Goal: Navigation & Orientation: Understand site structure

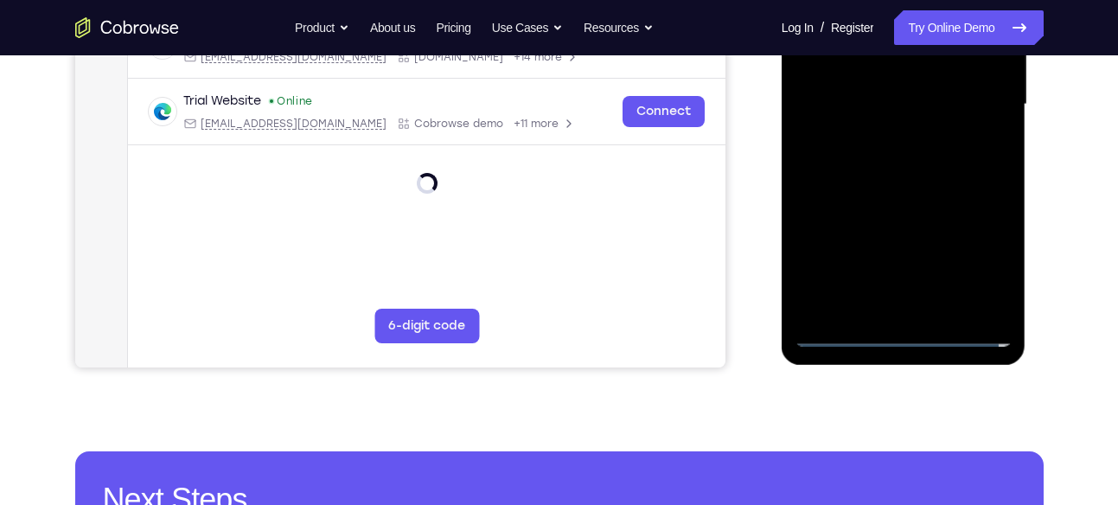
scroll to position [445, 0]
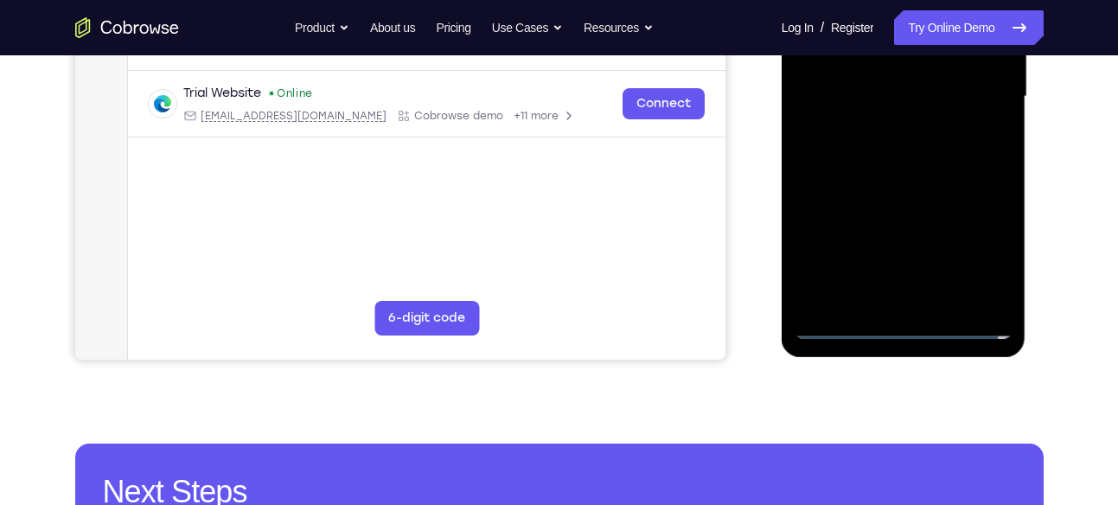
click at [905, 329] on div at bounding box center [904, 97] width 218 height 484
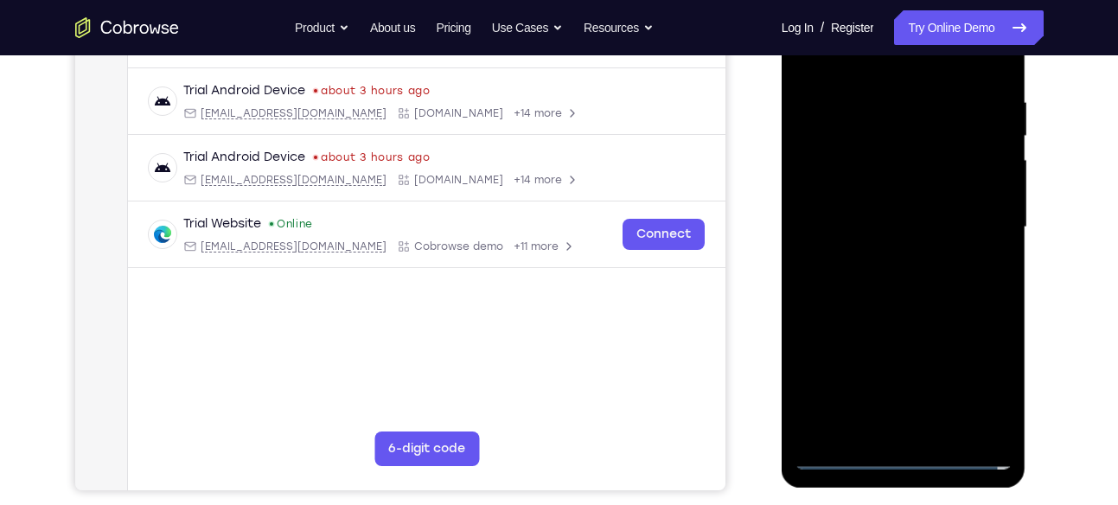
scroll to position [305, 0]
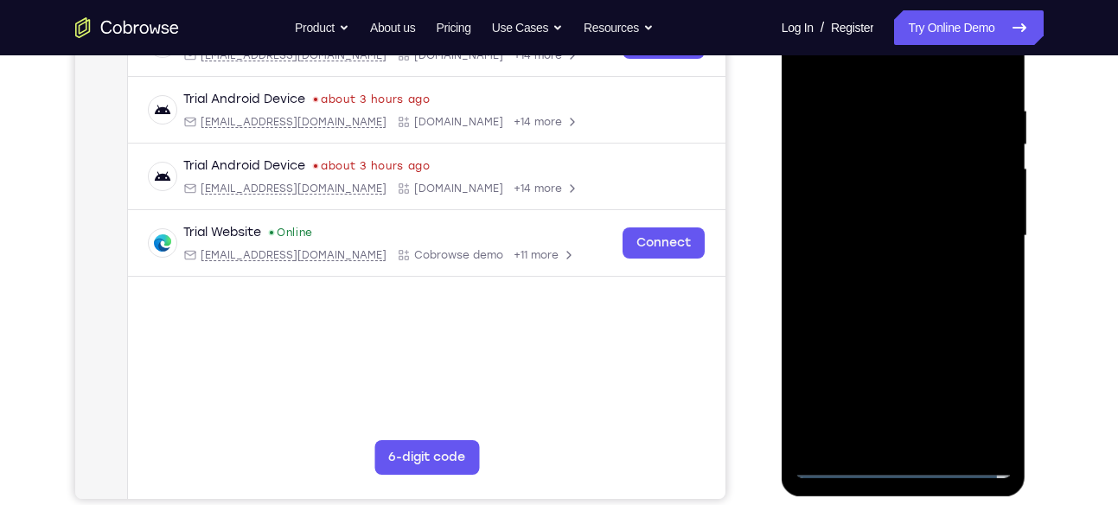
click at [985, 393] on div at bounding box center [904, 236] width 218 height 484
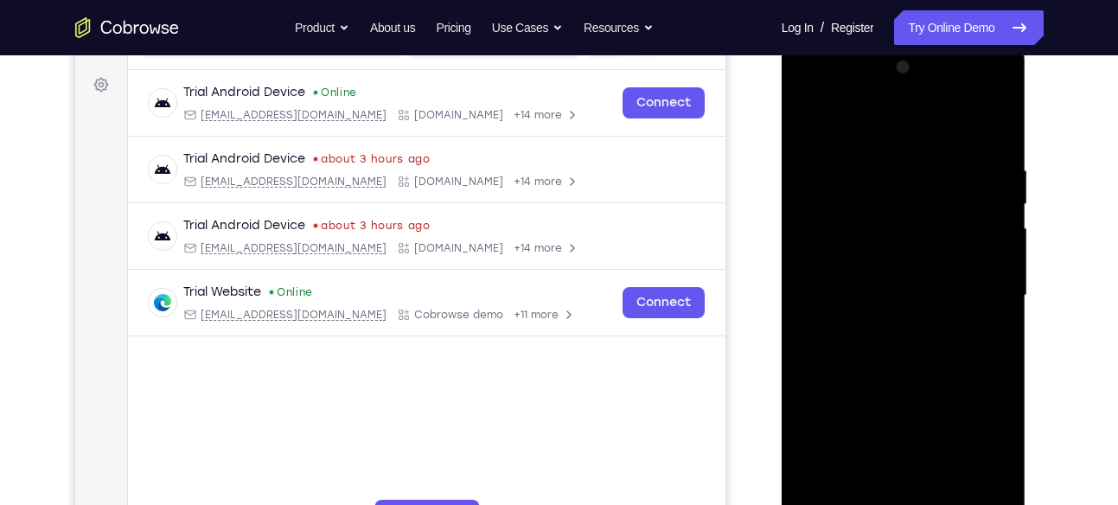
scroll to position [242, 0]
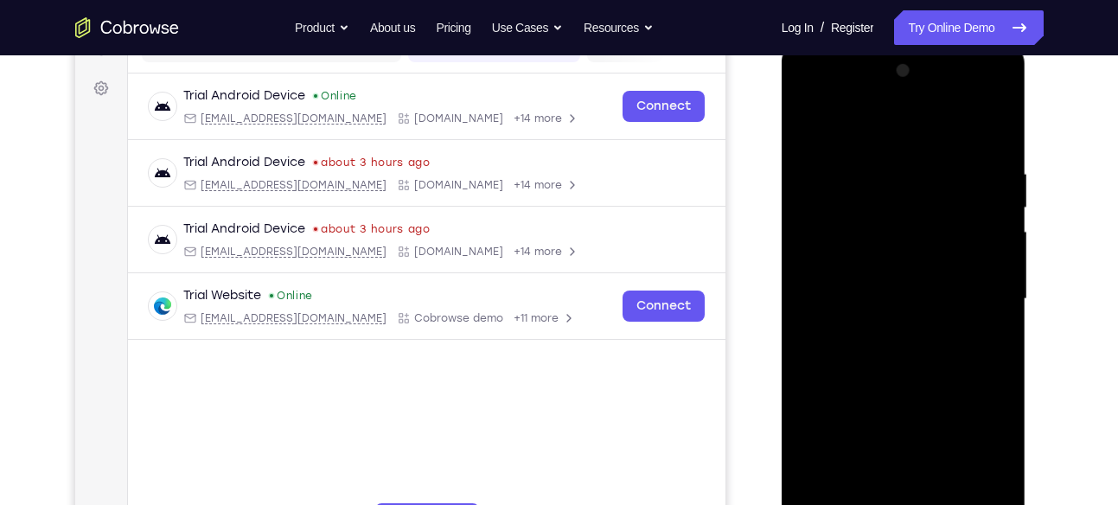
click at [976, 469] on div at bounding box center [904, 299] width 218 height 484
click at [1062, 397] on div "Your Support Agent Your Customer Web iOS Android Next Steps We’d be happy to gi…" at bounding box center [559, 383] width 1107 height 1141
click at [985, 458] on div at bounding box center [904, 299] width 218 height 484
click at [931, 386] on div at bounding box center [904, 299] width 218 height 484
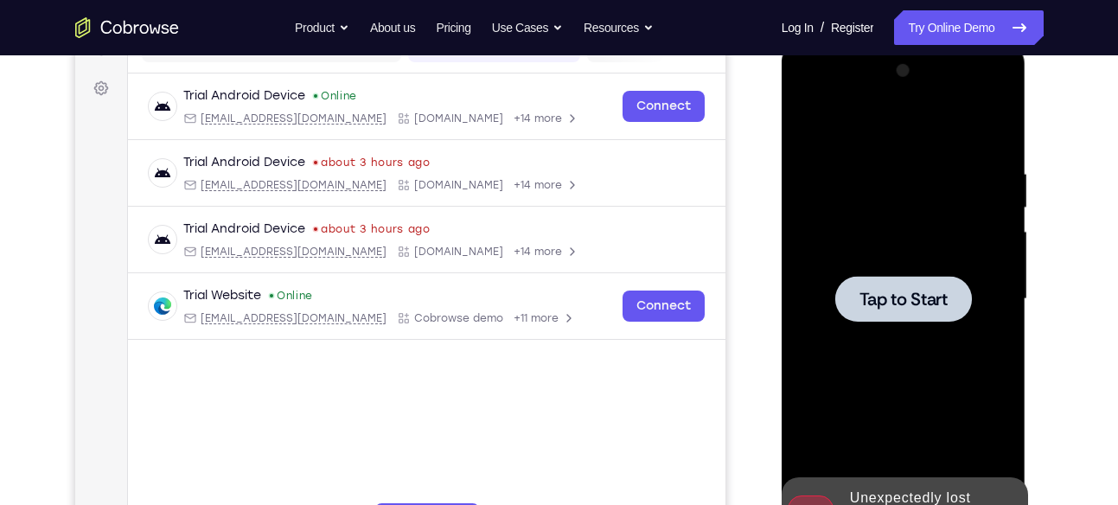
click at [952, 307] on div at bounding box center [903, 299] width 137 height 46
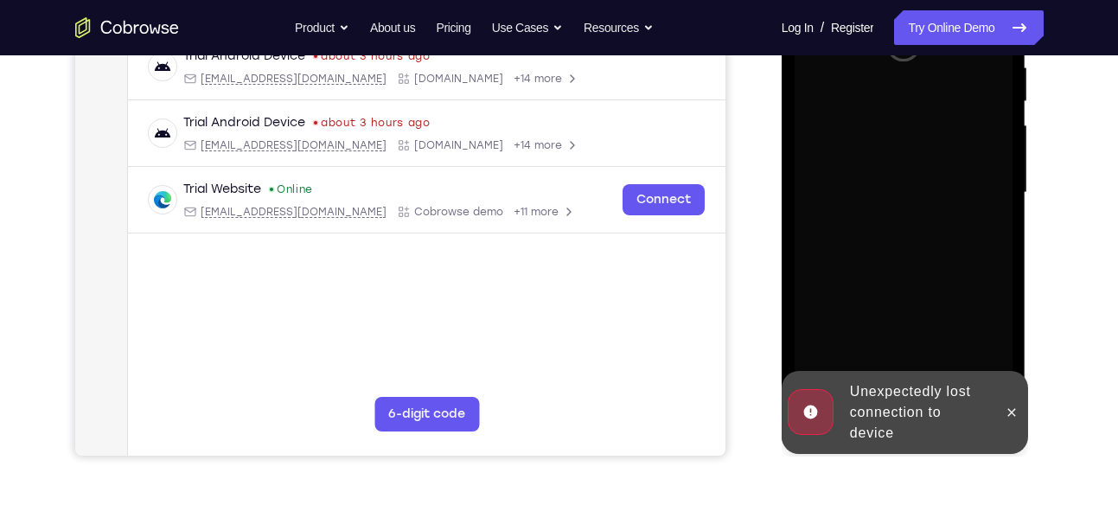
scroll to position [349, 0]
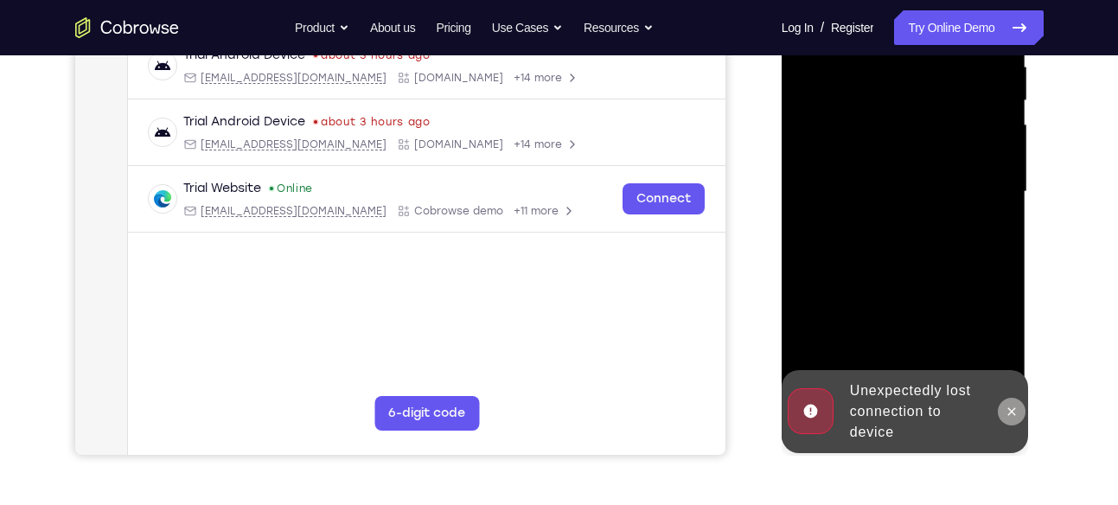
click at [1009, 407] on icon at bounding box center [1012, 412] width 14 height 14
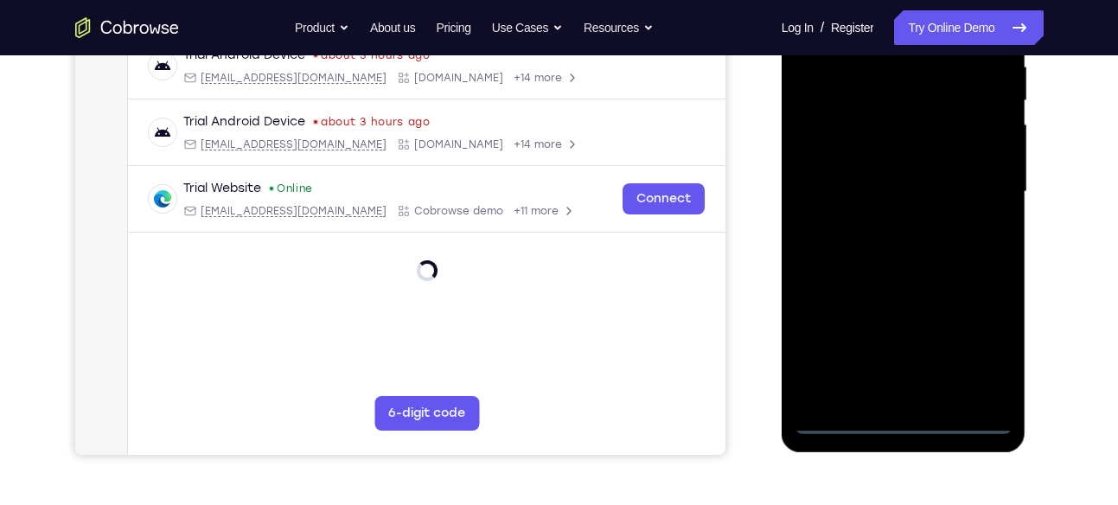
click at [902, 426] on div at bounding box center [904, 192] width 218 height 484
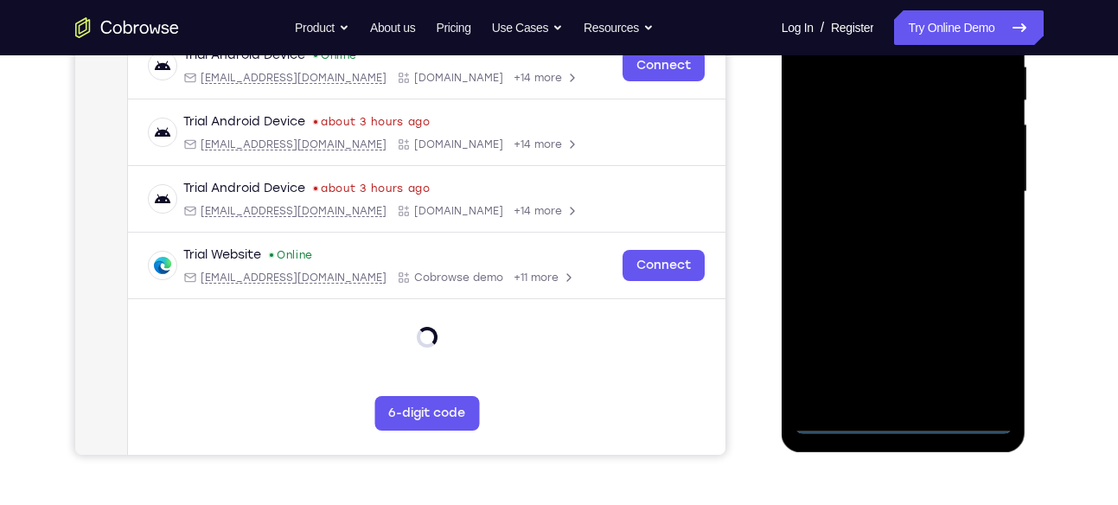
click at [978, 344] on div at bounding box center [904, 192] width 218 height 484
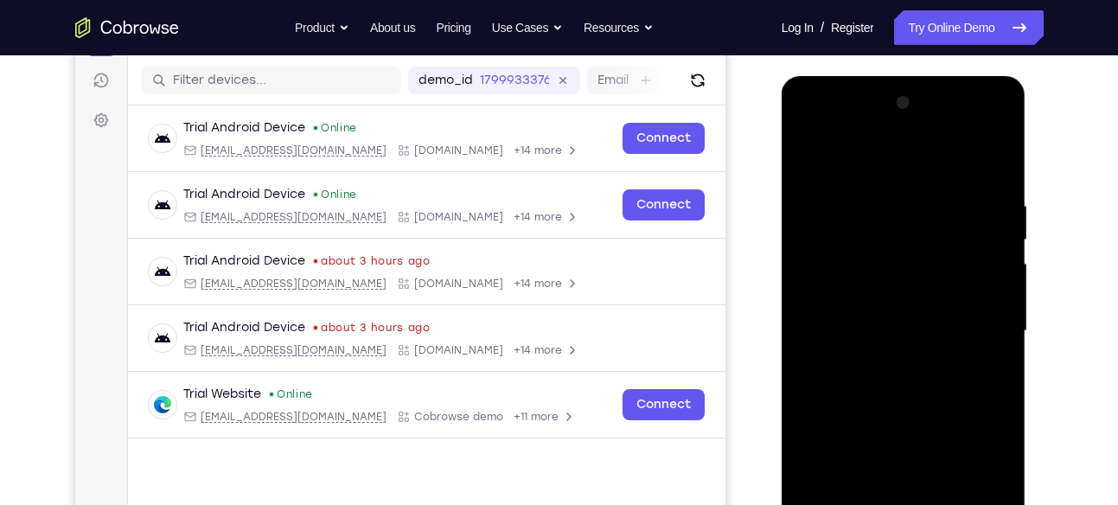
scroll to position [209, 0]
click at [874, 165] on div at bounding box center [904, 332] width 218 height 484
click at [976, 323] on div at bounding box center [904, 332] width 218 height 484
click at [886, 362] on div at bounding box center [904, 332] width 218 height 484
click at [874, 314] on div at bounding box center [904, 332] width 218 height 484
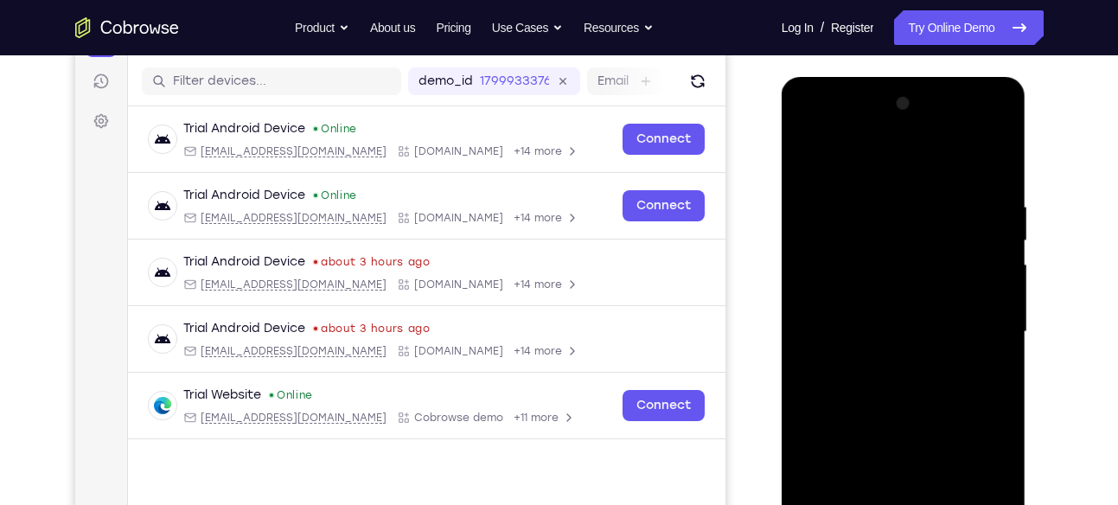
click at [968, 334] on div at bounding box center [904, 332] width 218 height 484
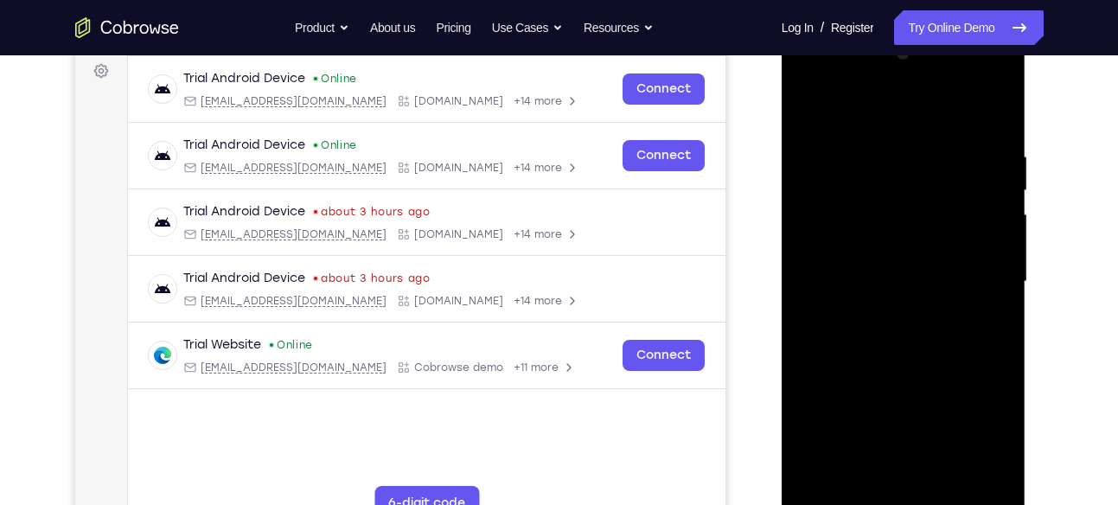
click at [938, 334] on div at bounding box center [904, 282] width 218 height 484
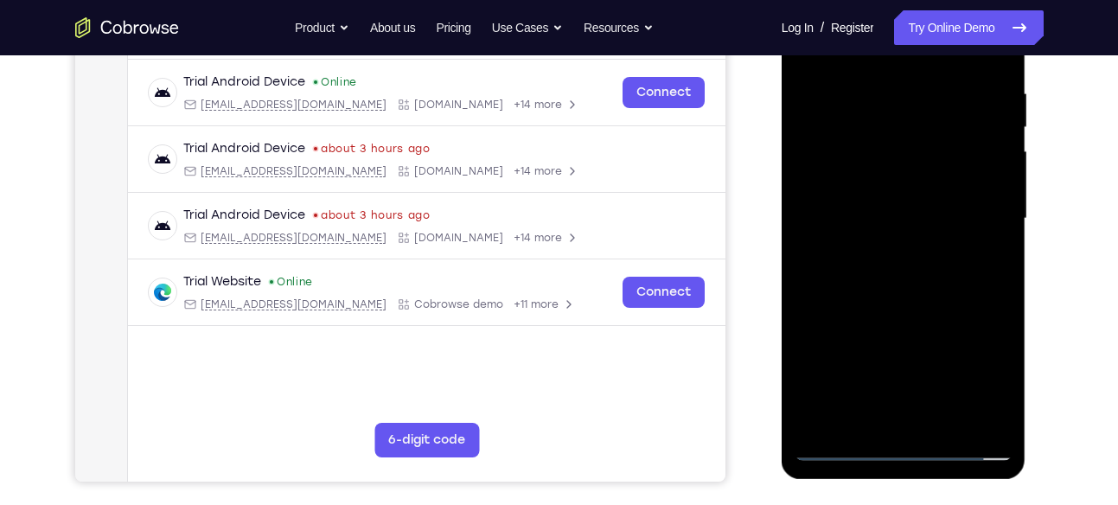
scroll to position [262, 0]
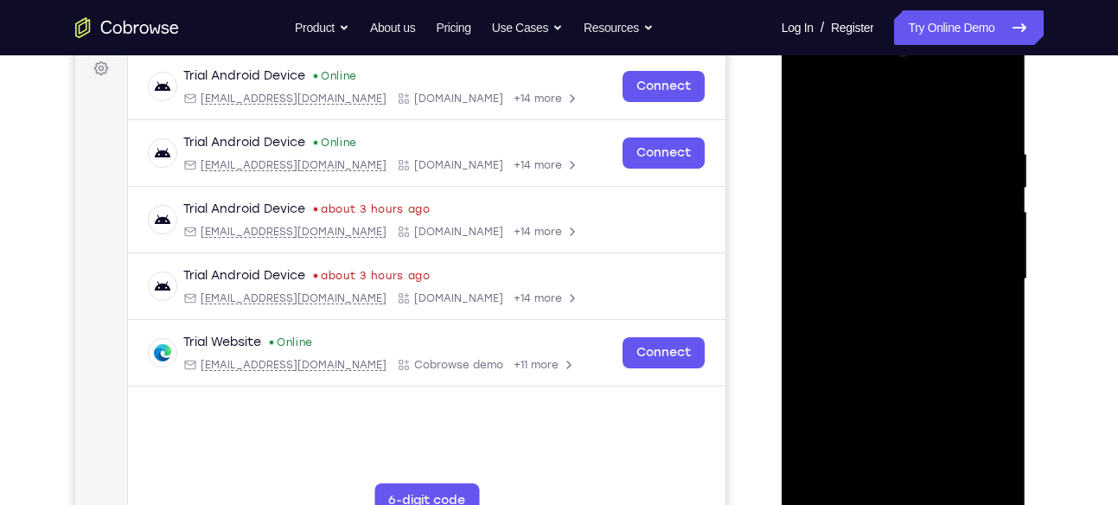
click at [949, 349] on div at bounding box center [904, 279] width 218 height 484
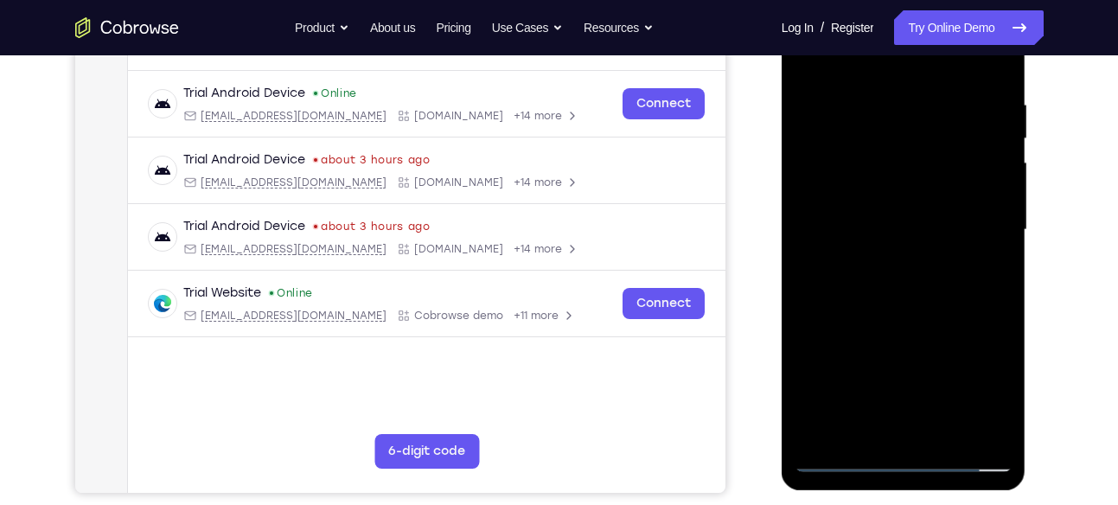
click at [912, 309] on div at bounding box center [904, 230] width 218 height 484
click at [940, 433] on div at bounding box center [904, 230] width 218 height 484
click at [922, 322] on div at bounding box center [904, 230] width 218 height 484
click at [906, 205] on div at bounding box center [904, 230] width 218 height 484
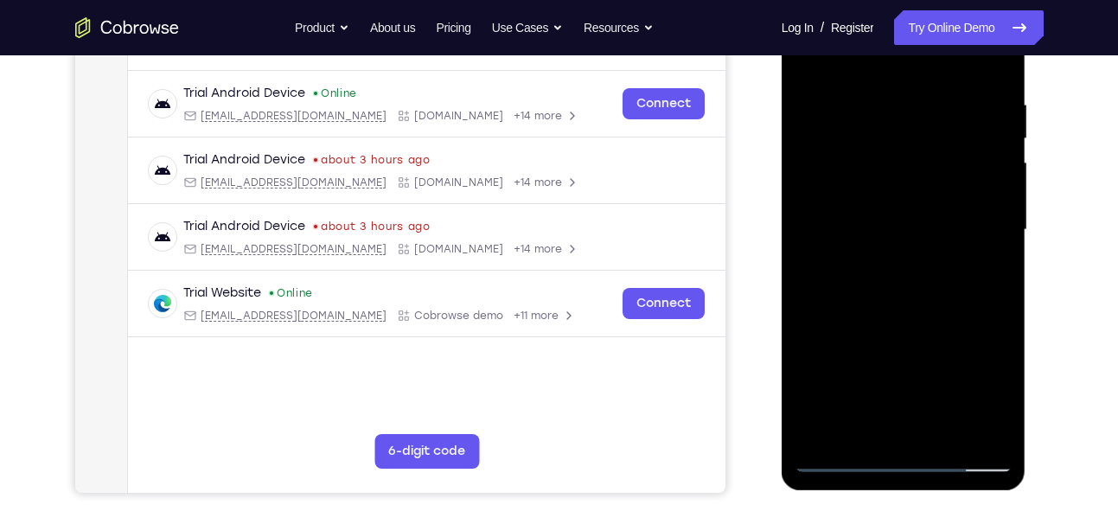
click at [868, 426] on div at bounding box center [904, 230] width 218 height 484
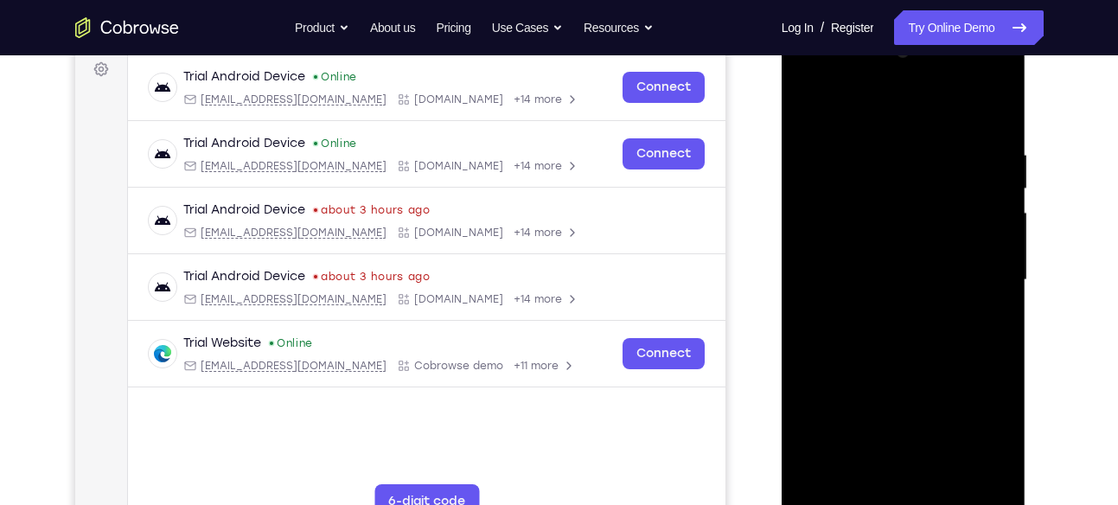
scroll to position [211, 0]
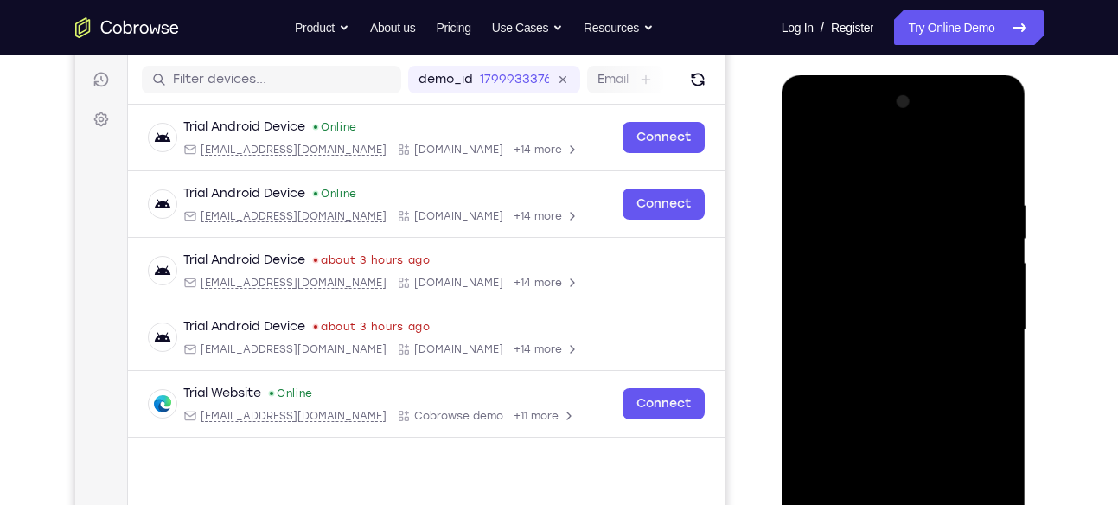
click at [810, 162] on div at bounding box center [904, 330] width 218 height 484
click at [804, 156] on div at bounding box center [904, 330] width 218 height 484
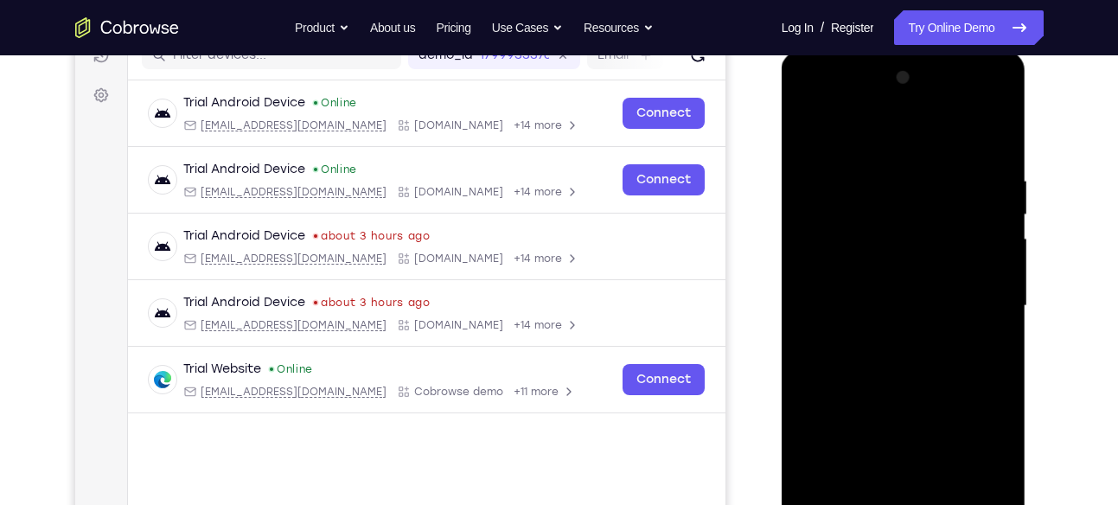
scroll to position [229, 0]
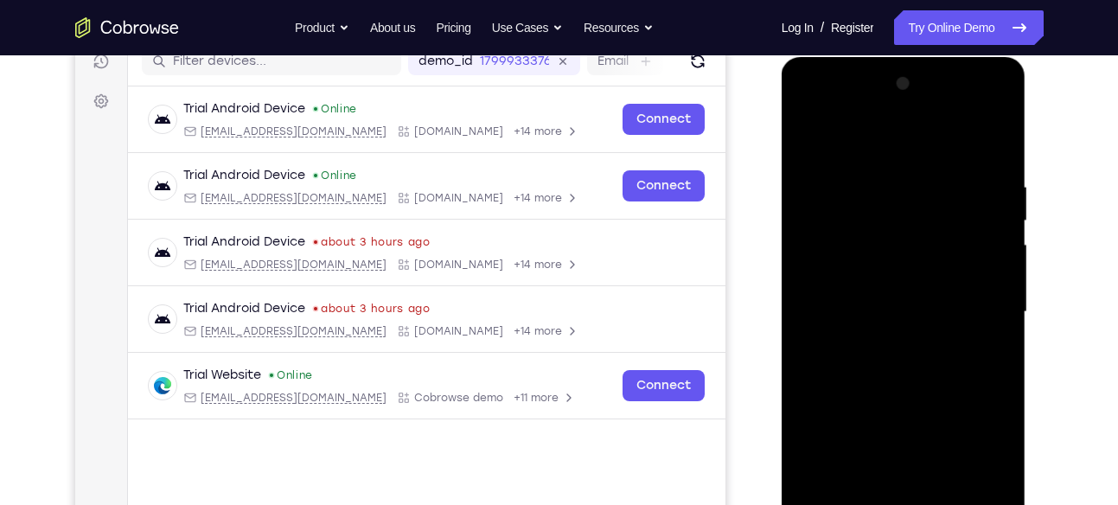
click at [997, 133] on div at bounding box center [904, 312] width 218 height 484
click at [805, 131] on div at bounding box center [904, 312] width 218 height 484
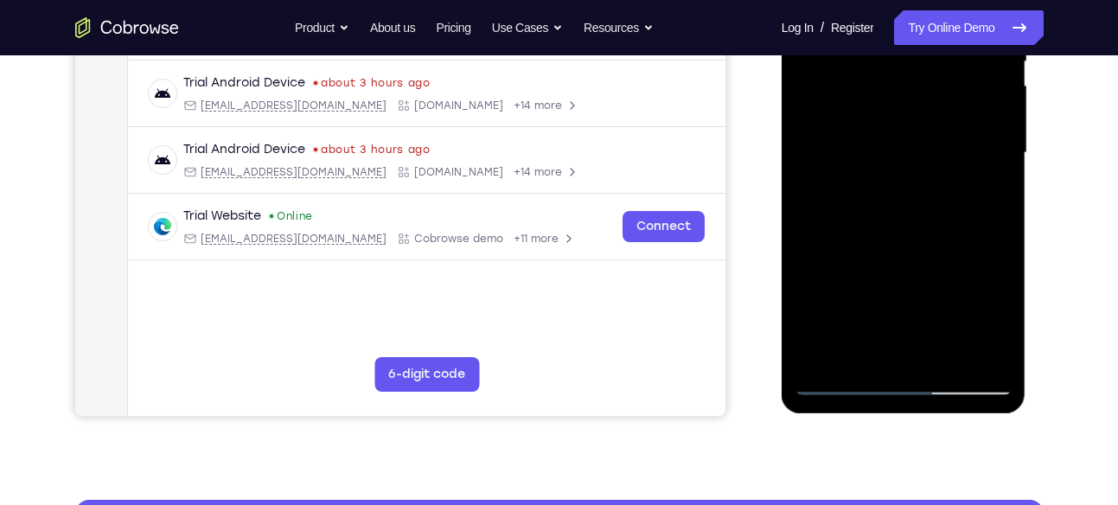
scroll to position [381, 0]
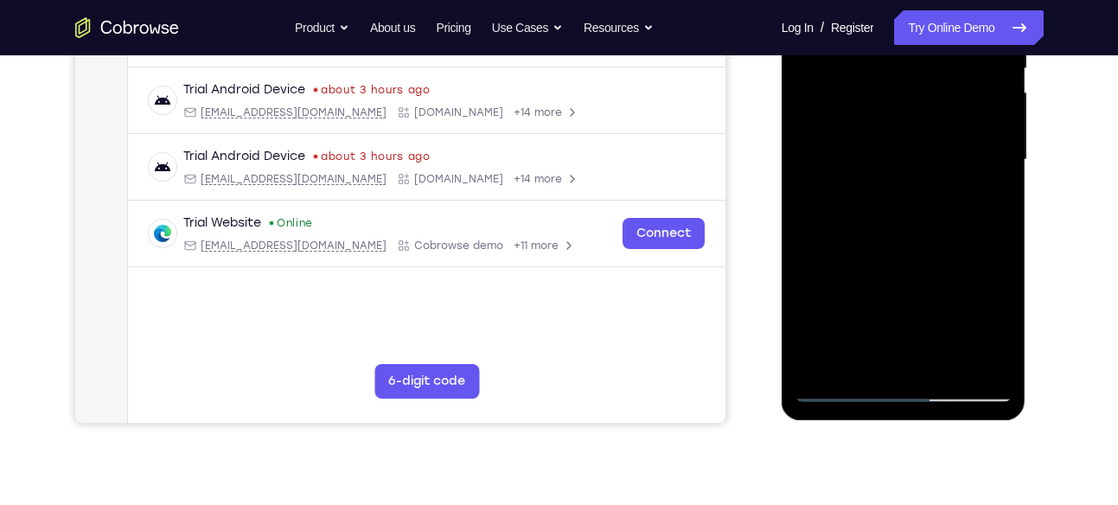
click at [1000, 338] on div at bounding box center [904, 160] width 218 height 484
drag, startPoint x: 905, startPoint y: 240, endPoint x: 945, endPoint y: 42, distance: 201.3
click at [945, 42] on div at bounding box center [904, 160] width 218 height 484
drag, startPoint x: 881, startPoint y: 295, endPoint x: 935, endPoint y: 117, distance: 186.1
click at [935, 117] on div at bounding box center [904, 160] width 218 height 484
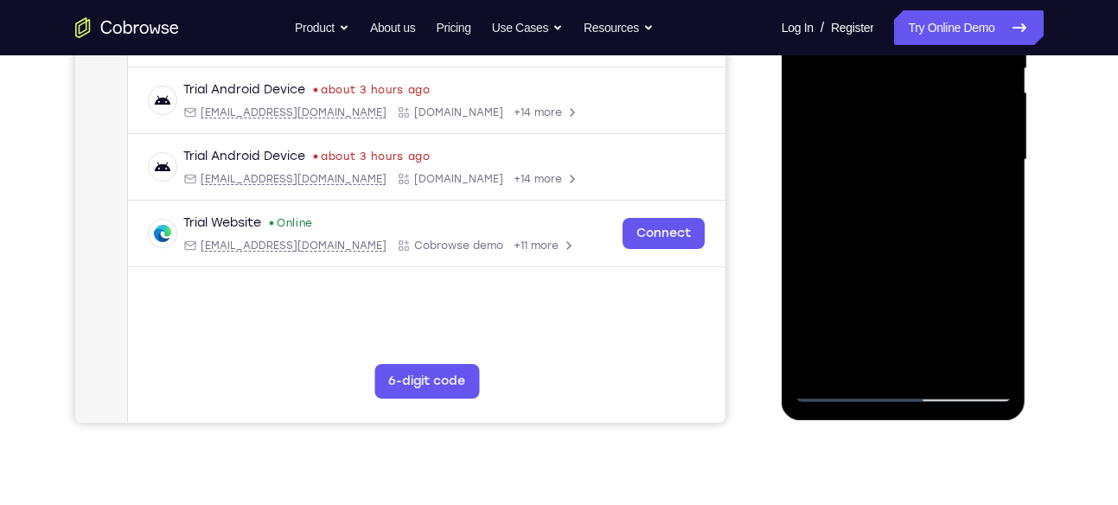
click at [948, 361] on div at bounding box center [904, 160] width 218 height 484
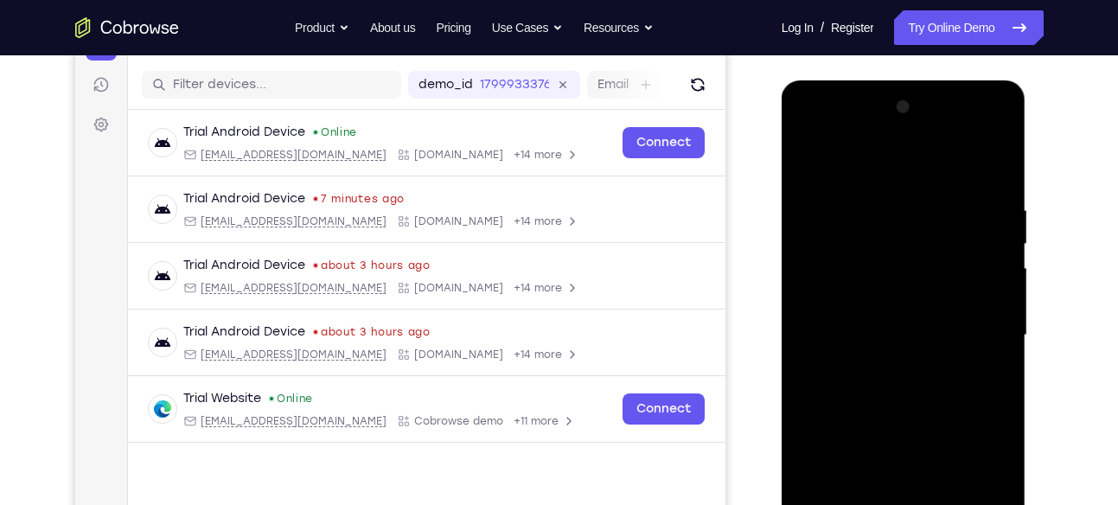
scroll to position [205, 0]
click at [813, 158] on div at bounding box center [904, 336] width 218 height 484
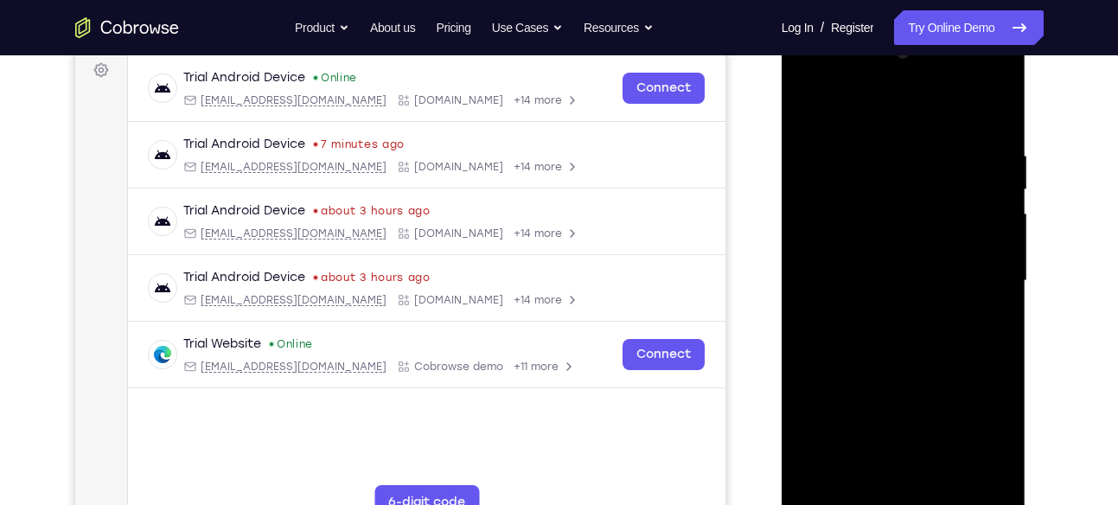
scroll to position [259, 0]
